Goal: Task Accomplishment & Management: Manage account settings

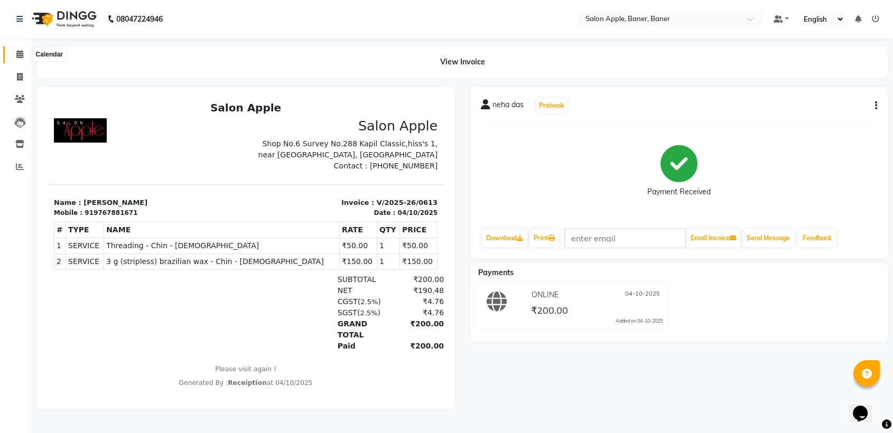
click at [19, 53] on icon at bounding box center [19, 54] width 7 height 8
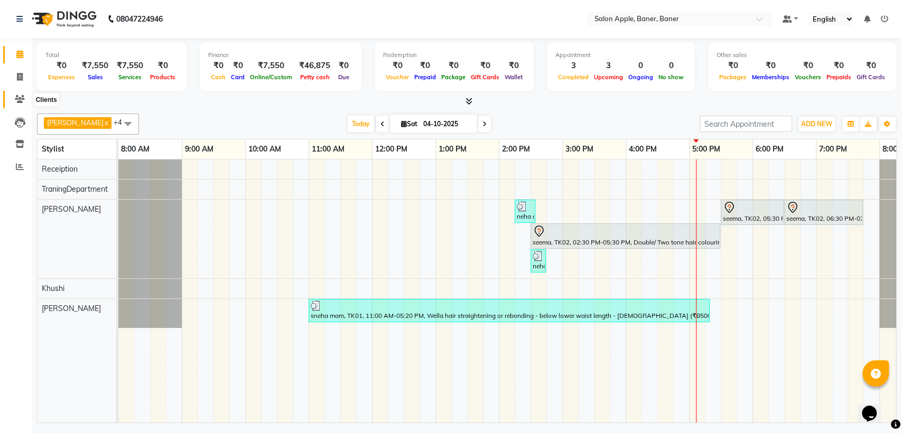
click at [15, 96] on icon at bounding box center [20, 99] width 10 height 8
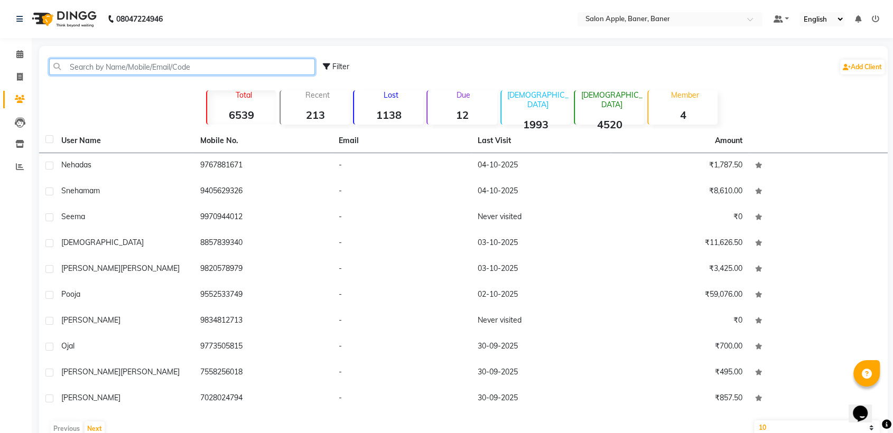
click at [135, 64] on input "text" at bounding box center [182, 67] width 266 height 16
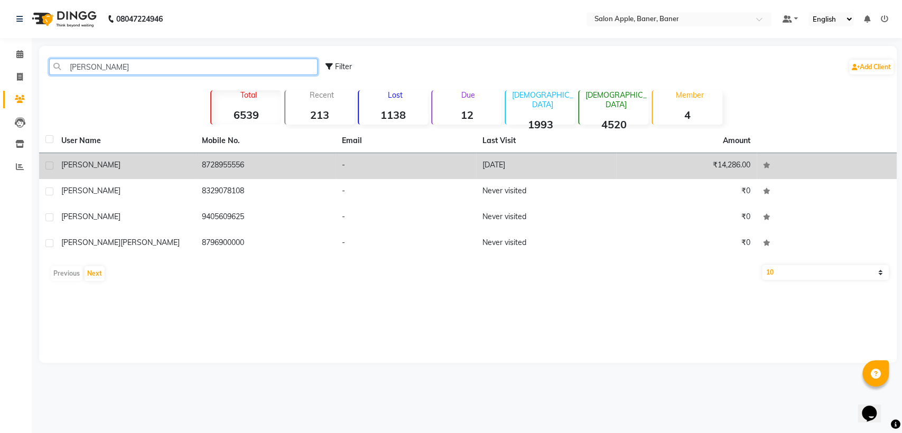
type input "[PERSON_NAME]"
click at [259, 164] on td "8728955556" at bounding box center [266, 166] width 141 height 26
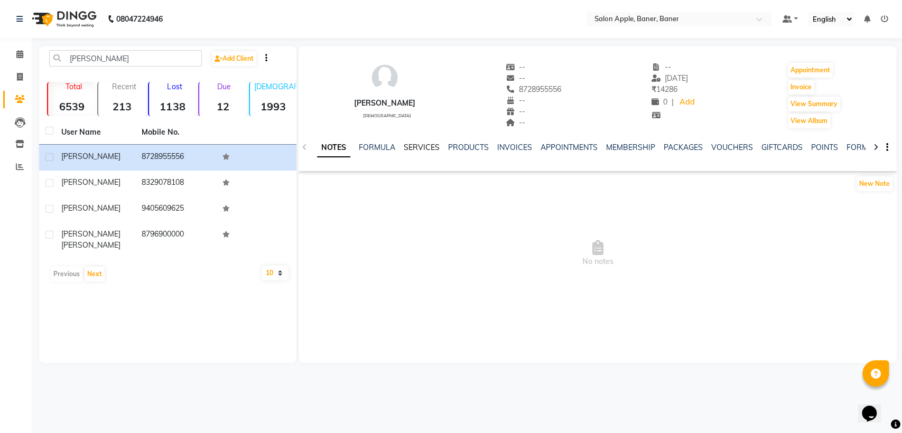
click at [427, 144] on link "SERVICES" at bounding box center [422, 148] width 36 height 10
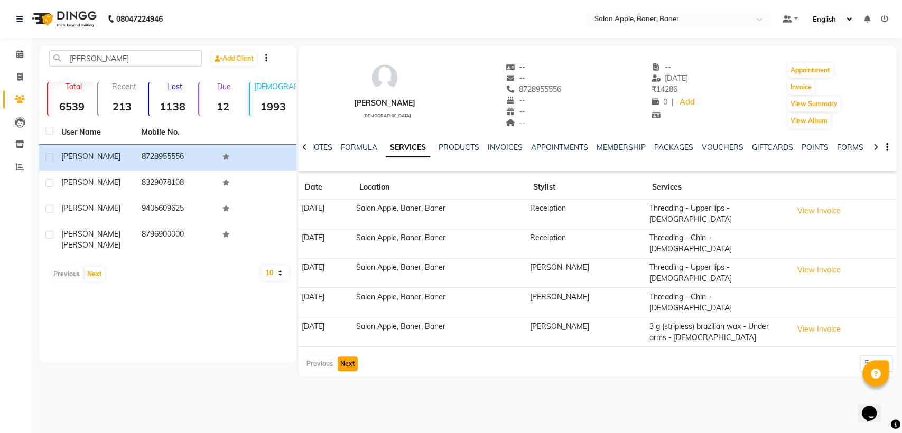
click at [346, 357] on button "Next" at bounding box center [348, 364] width 20 height 15
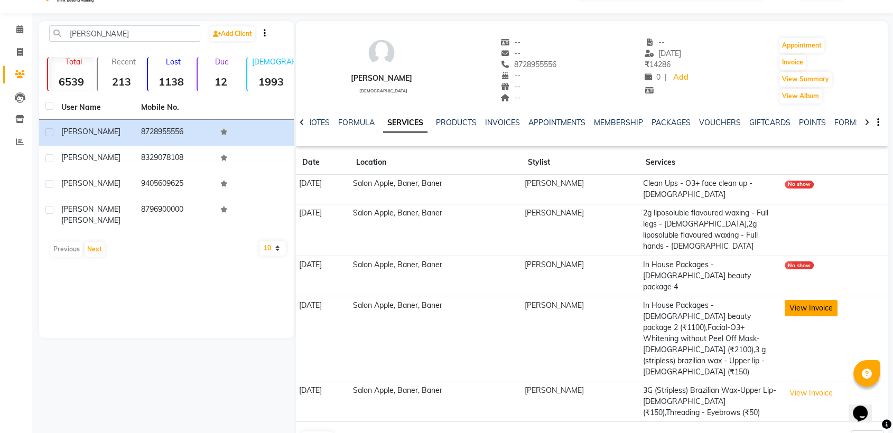
scroll to position [36, 0]
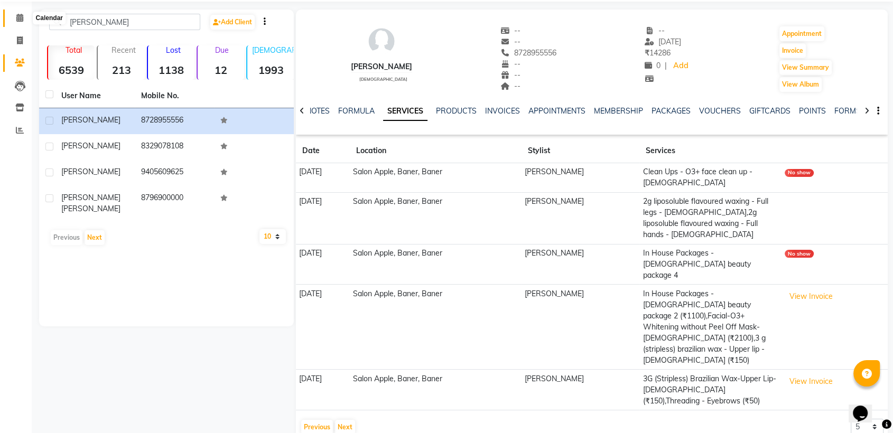
click at [21, 15] on icon at bounding box center [19, 18] width 7 height 8
